Goal: Information Seeking & Learning: Learn about a topic

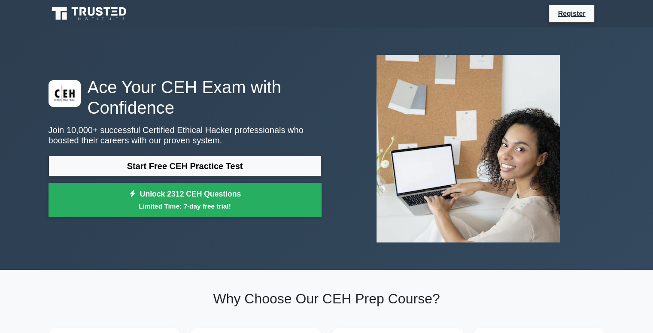
click at [306, 65] on div "Ace Your CEH Exam with Confidence Join 10,000+ successful Certified Ethical Hac…" at bounding box center [326, 148] width 567 height 201
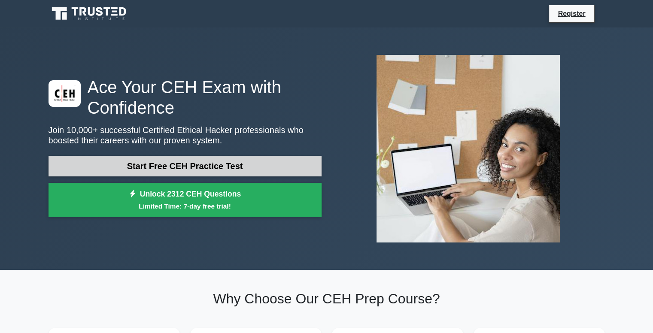
click at [232, 164] on link "Start Free CEH Practice Test" at bounding box center [185, 166] width 273 height 21
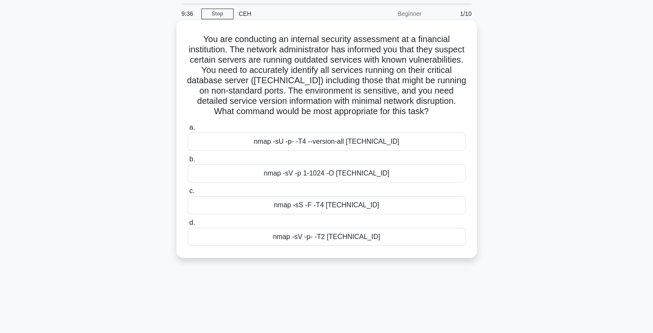
scroll to position [43, 0]
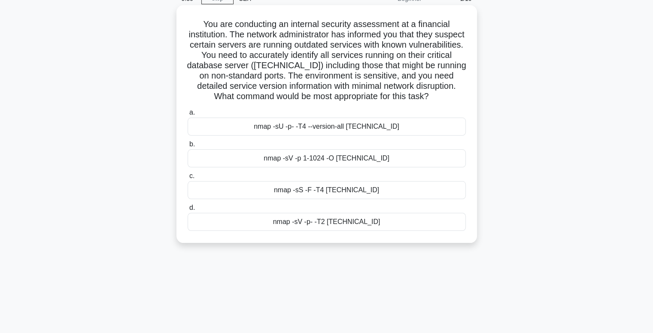
click at [353, 164] on div "nmap -sV -p 1-1024 -O [TECHNICAL_ID]" at bounding box center [327, 158] width 278 height 18
click at [188, 147] on input "b. nmap -sV -p 1-1024 -O [TECHNICAL_ID]" at bounding box center [188, 145] width 0 height 6
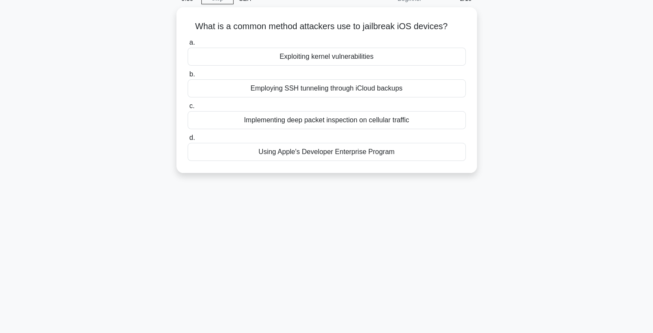
scroll to position [0, 0]
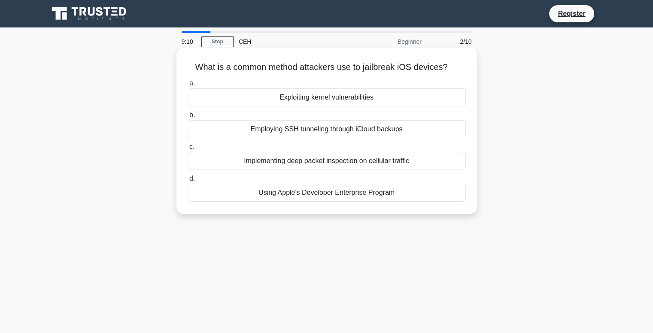
click at [351, 134] on div "Employing SSH tunneling through iCloud backups" at bounding box center [327, 129] width 278 height 18
click at [188, 118] on input "b. Employing SSH tunneling through iCloud backups" at bounding box center [188, 116] width 0 height 6
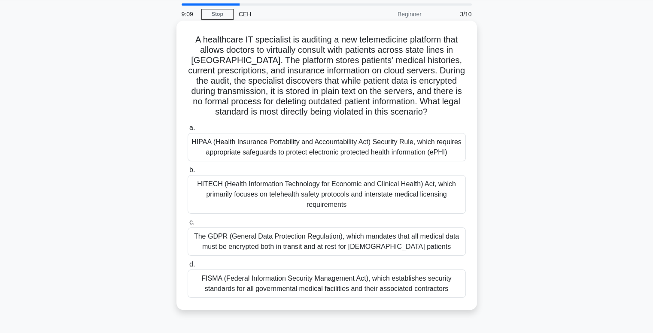
scroll to position [43, 0]
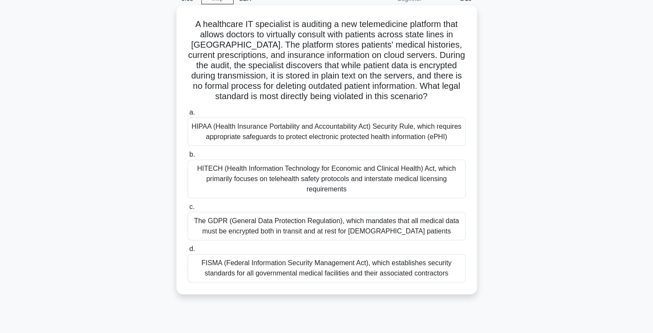
click at [338, 225] on div "The GDPR (General Data Protection Regulation), which mandates that all medical …" at bounding box center [327, 226] width 278 height 28
click at [188, 210] on input "c. The GDPR (General Data Protection Regulation), which mandates that all medic…" at bounding box center [188, 207] width 0 height 6
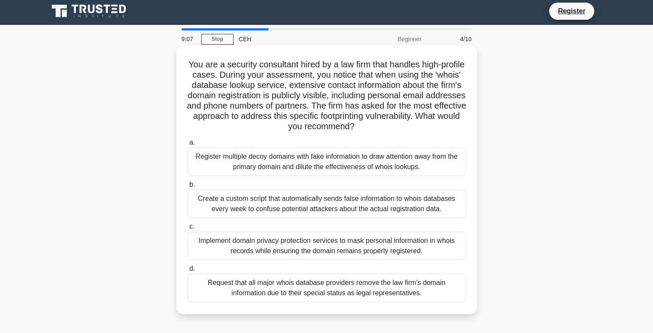
scroll to position [0, 0]
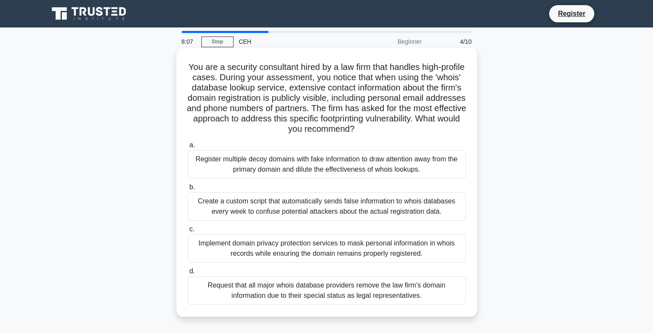
click at [350, 206] on div "Create a custom script that automatically sends false information to whois data…" at bounding box center [327, 206] width 278 height 28
click at [188, 190] on input "b. Create a custom script that automatically sends false information to whois d…" at bounding box center [188, 188] width 0 height 6
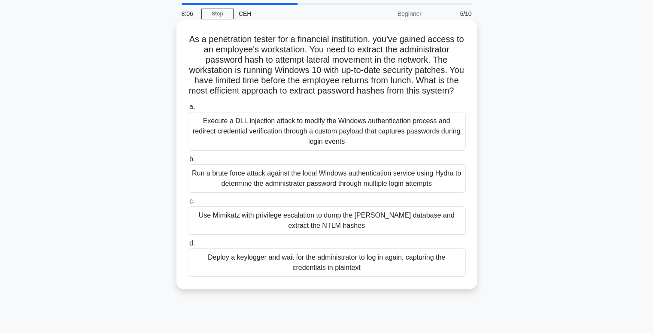
scroll to position [43, 0]
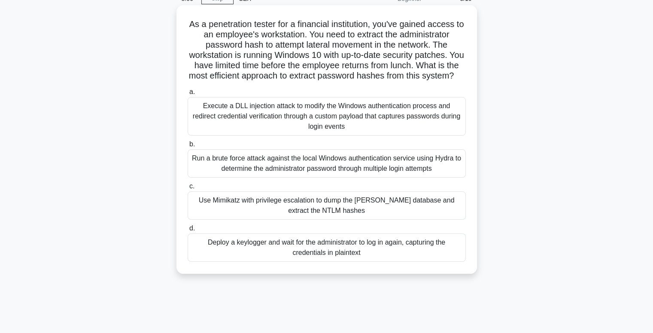
click at [297, 212] on div "Use Mimikatz with privilege escalation to dump the [PERSON_NAME] database and e…" at bounding box center [327, 206] width 278 height 28
click at [188, 189] on input "c. Use Mimikatz with privilege escalation to dump the [PERSON_NAME] database an…" at bounding box center [188, 187] width 0 height 6
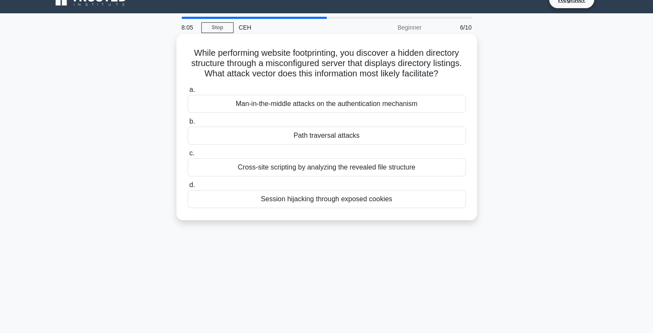
scroll to position [0, 0]
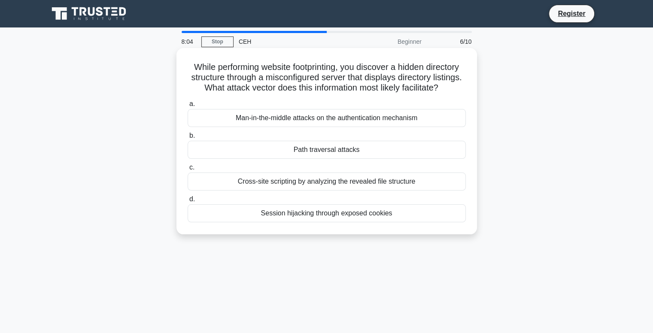
click at [333, 159] on div "Path traversal attacks" at bounding box center [327, 150] width 278 height 18
click at [188, 139] on input "b. Path traversal attacks" at bounding box center [188, 136] width 0 height 6
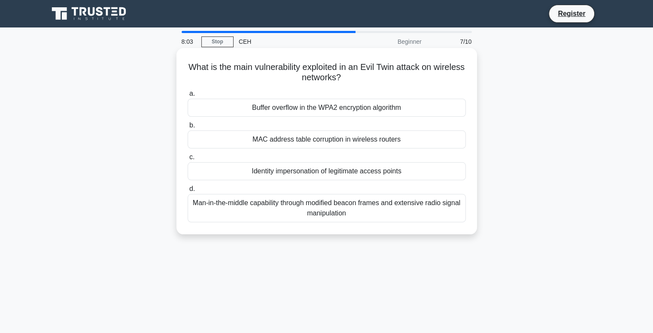
click at [334, 113] on div "Buffer overflow in the WPA2 encryption algorithm" at bounding box center [327, 108] width 278 height 18
click at [188, 97] on input "a. Buffer overflow in the WPA2 encryption algorithm" at bounding box center [188, 94] width 0 height 6
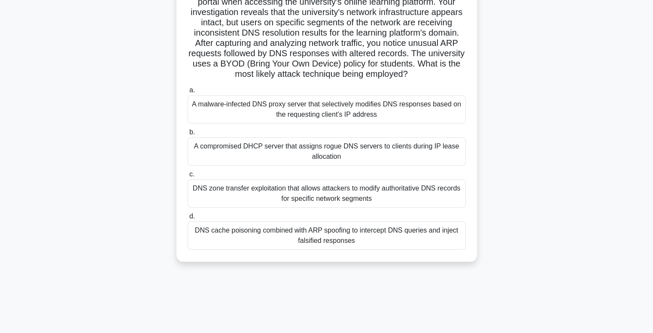
click at [335, 146] on div "A compromised DHCP server that assigns rogue DNS servers to clients during IP l…" at bounding box center [327, 151] width 278 height 28
click at [188, 135] on input "b. A compromised DHCP server that assigns rogue DNS servers to clients during I…" at bounding box center [188, 133] width 0 height 6
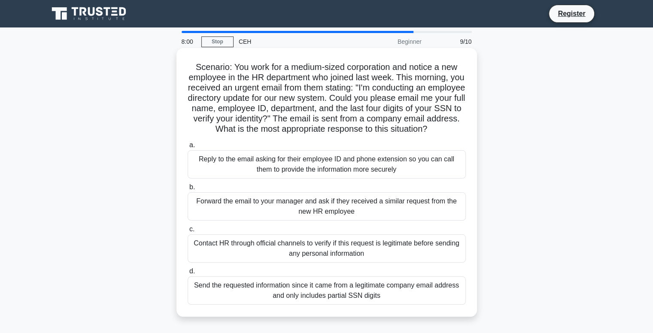
click at [338, 179] on div "Reply to the email asking for their employee ID and phone extension so you can …" at bounding box center [327, 164] width 278 height 28
click at [188, 148] on input "a. Reply to the email asking for their employee ID and phone extension so you c…" at bounding box center [188, 146] width 0 height 6
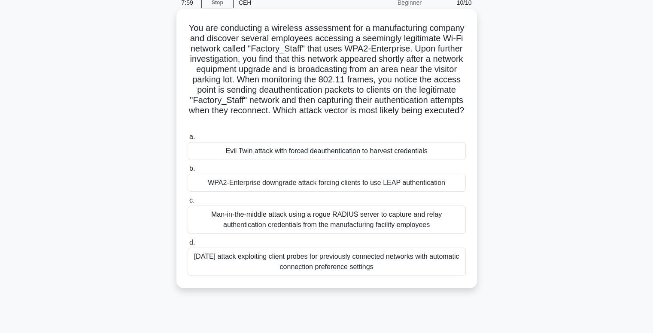
scroll to position [86, 0]
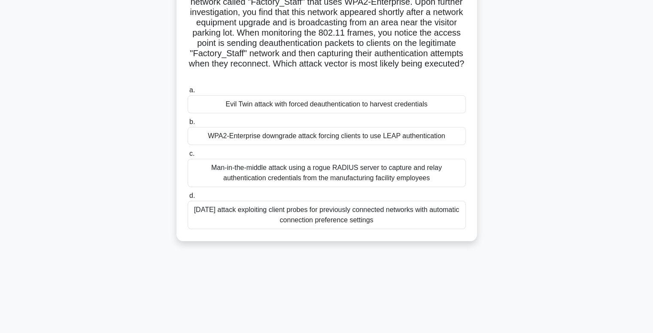
click at [338, 212] on div "[DATE] attack exploiting client probes for previously connected networks with a…" at bounding box center [327, 215] width 278 height 28
click at [188, 199] on input "d. [DATE] attack exploiting client probes for previously connected networks wit…" at bounding box center [188, 196] width 0 height 6
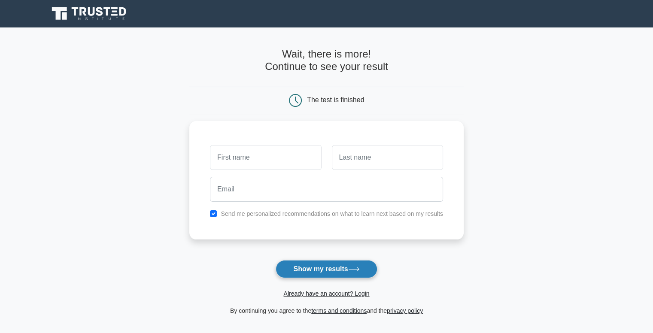
click at [341, 265] on button "Show my results" at bounding box center [326, 269] width 101 height 18
click at [360, 270] on icon at bounding box center [354, 269] width 12 height 5
